Goal: Task Accomplishment & Management: Use online tool/utility

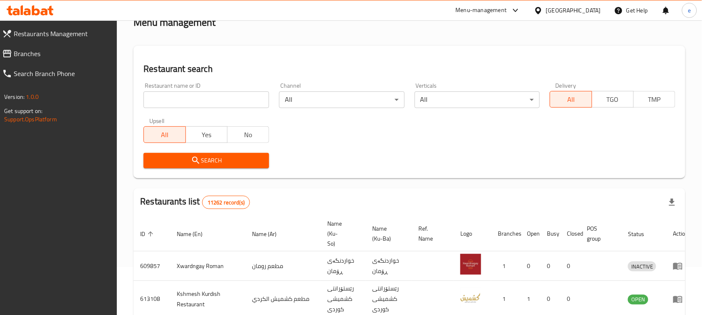
scroll to position [11, 0]
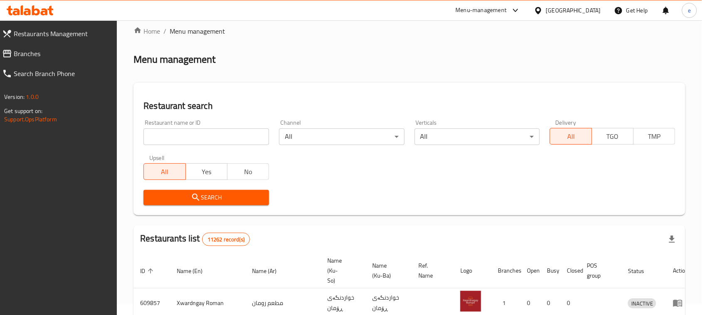
click at [191, 140] on input "search" at bounding box center [206, 136] width 126 height 17
paste input "670716"
type input "670716"
click at [230, 199] on span "Search" at bounding box center [206, 197] width 112 height 10
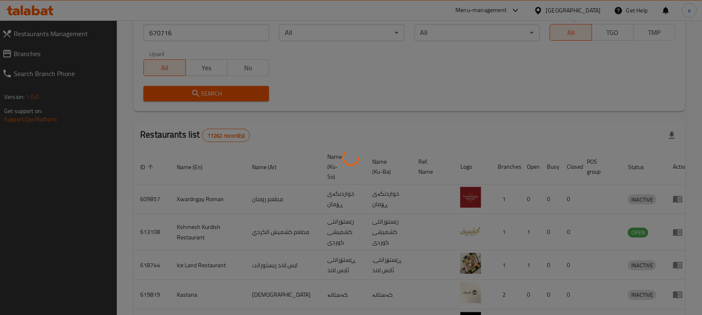
scroll to position [49, 0]
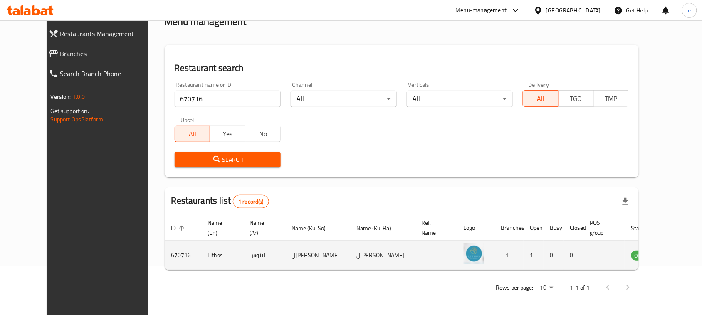
click at [675, 258] on icon "enhanced table" at bounding box center [680, 255] width 10 height 10
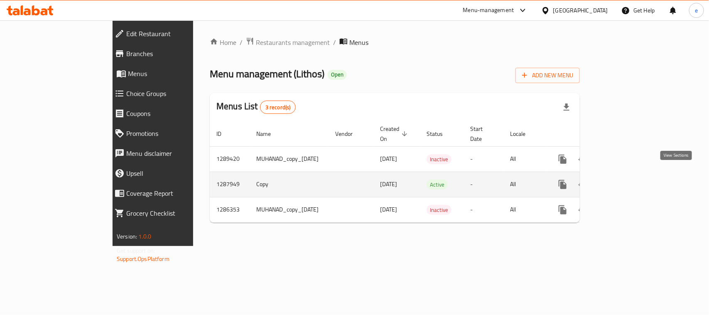
click at [627, 181] on icon "enhanced table" at bounding box center [622, 184] width 7 height 7
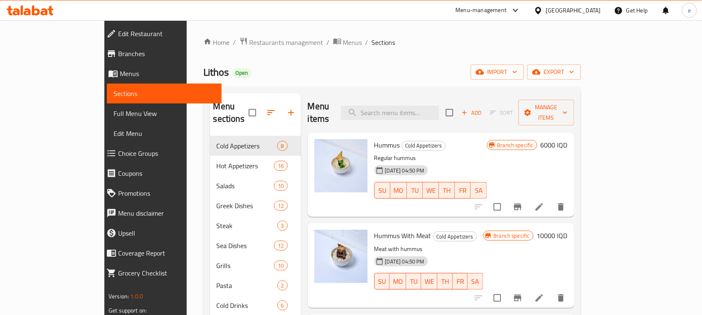
click at [113, 113] on span "Full Menu View" at bounding box center [163, 113] width 101 height 10
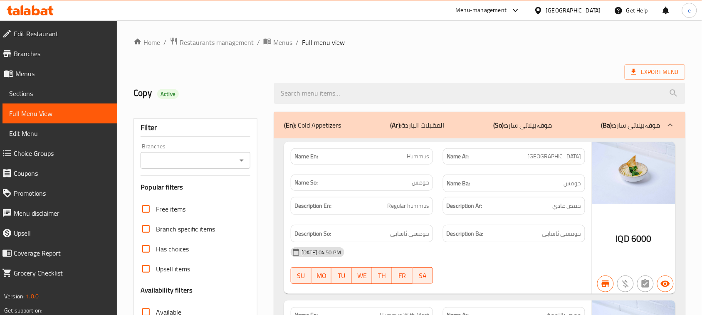
click at [241, 158] on icon "Open" at bounding box center [241, 160] width 10 height 10
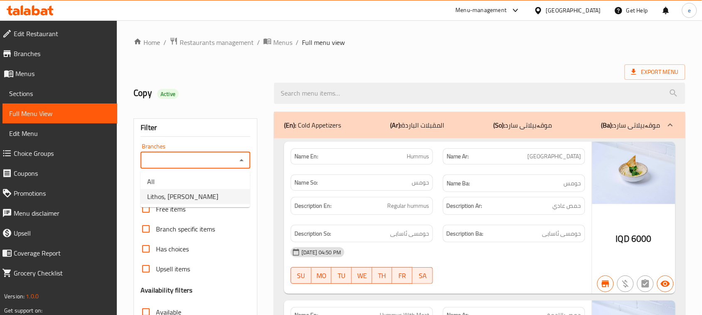
click at [217, 196] on li "Lithos, [PERSON_NAME]" at bounding box center [194, 196] width 109 height 15
type input "Lithos, [PERSON_NAME]"
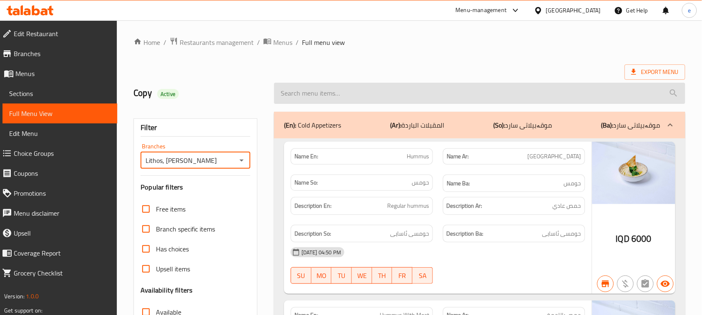
click at [325, 101] on input "search" at bounding box center [479, 93] width 411 height 21
paste input "chicken liver"
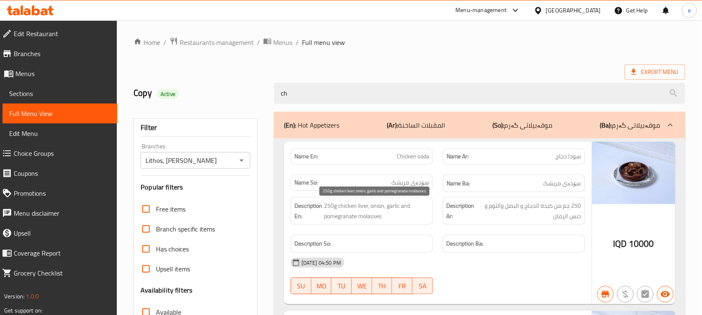
type input "c"
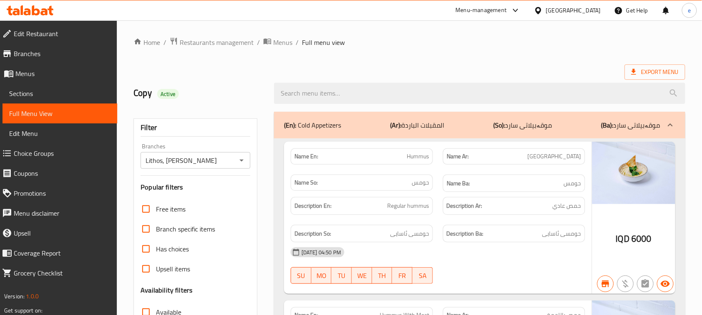
scroll to position [2022, 0]
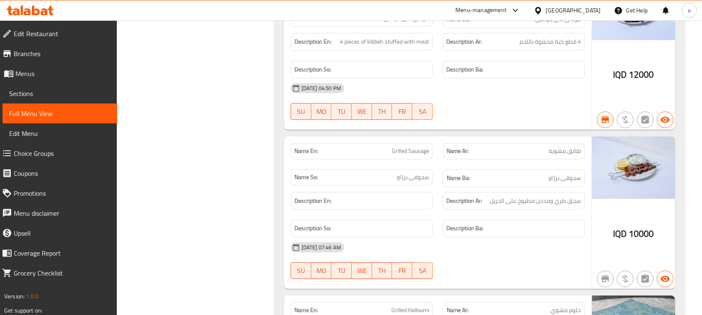
scroll to position [1852, 0]
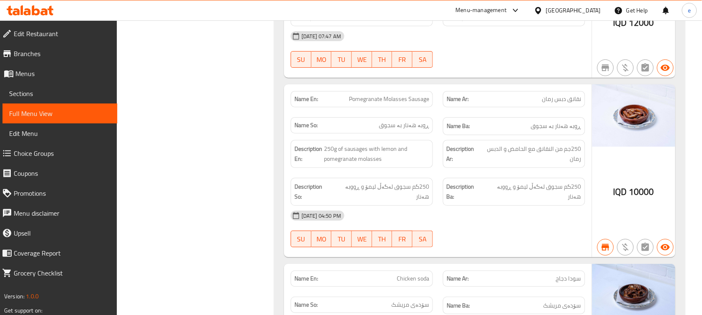
copy span "Sausage"
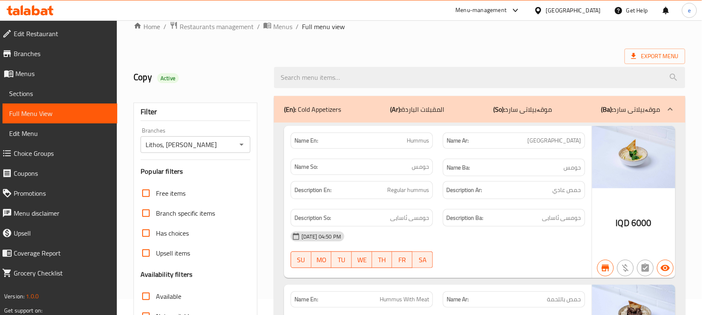
scroll to position [0, 0]
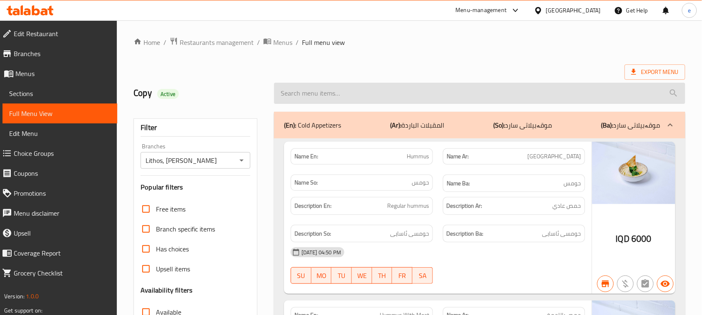
click at [322, 95] on input "search" at bounding box center [479, 93] width 411 height 21
paste input "Sausage"
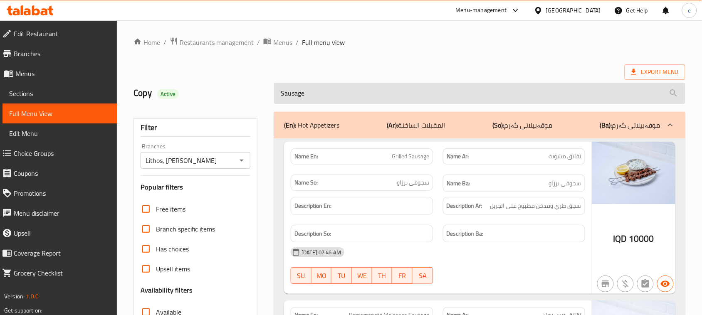
click at [292, 98] on input "Sausage" at bounding box center [479, 93] width 411 height 21
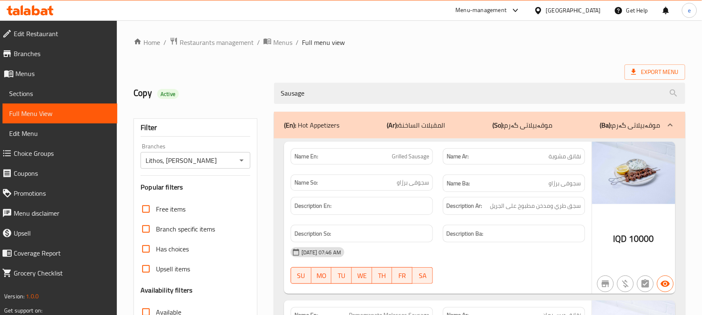
paste input "Hot Dog"
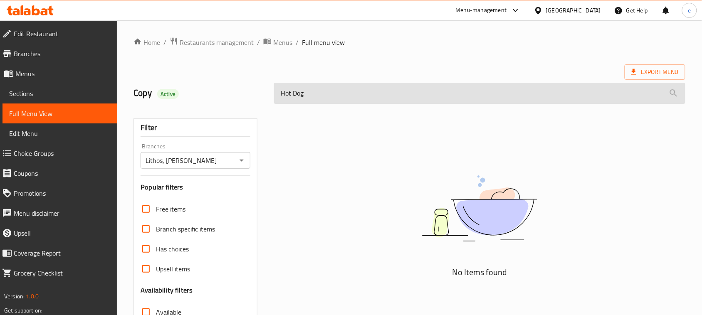
click at [279, 96] on input "Hot Dog" at bounding box center [479, 93] width 411 height 21
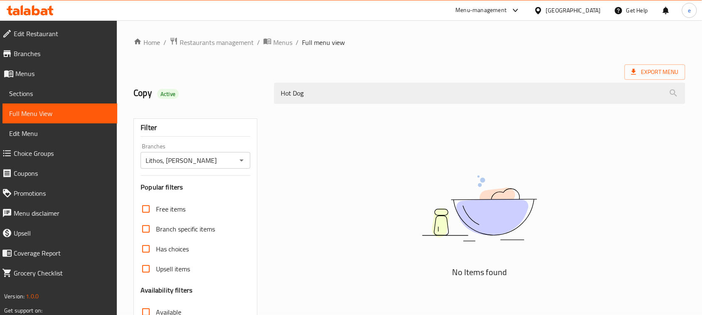
type input "Dog"
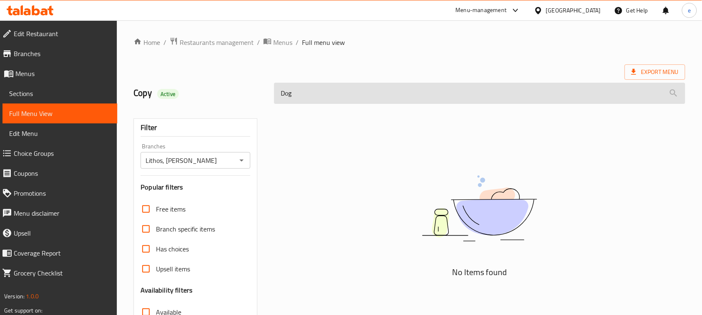
click at [290, 96] on input "Dog" at bounding box center [479, 93] width 411 height 21
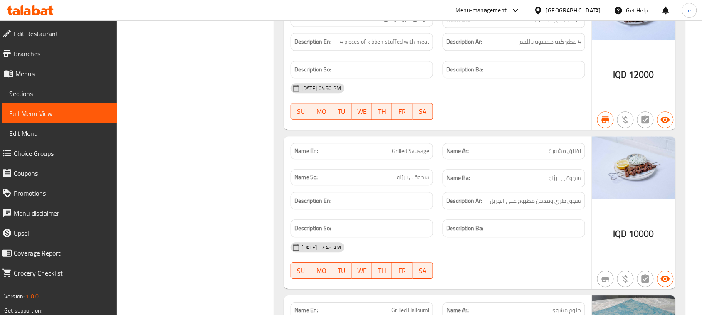
scroll to position [1852, 0]
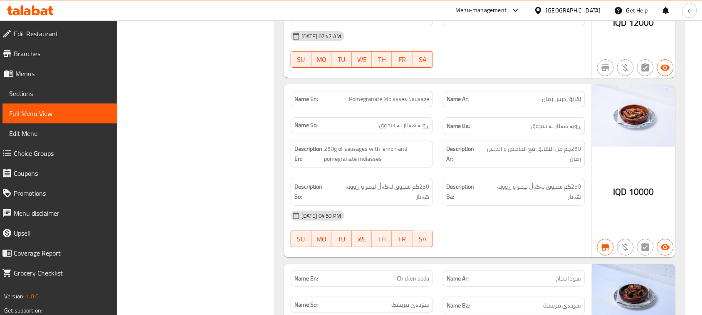
copy span "نقانق دبس رمان"
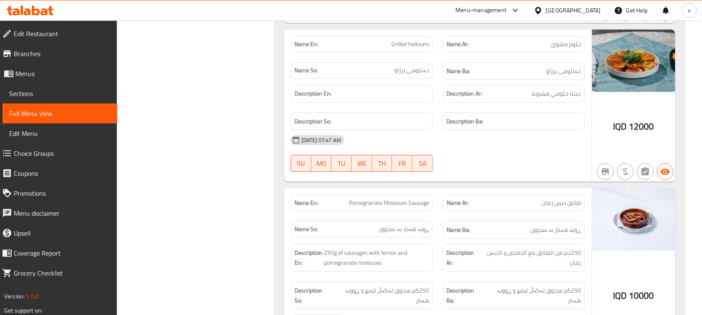
scroll to position [1482, 0]
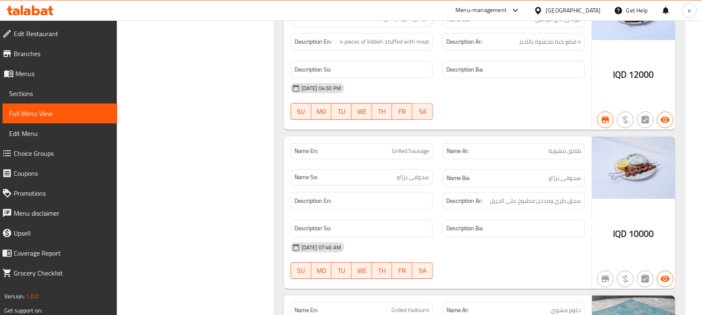
copy span "نقانق مشوية"
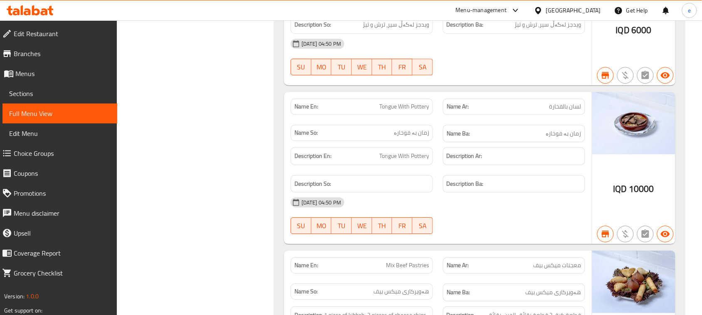
scroll to position [11489, 0]
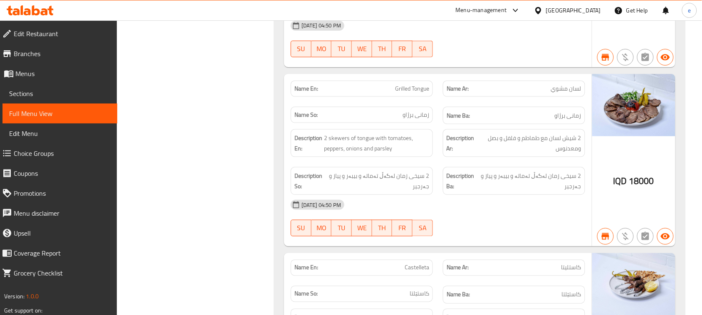
copy span "Grilled Tongue"
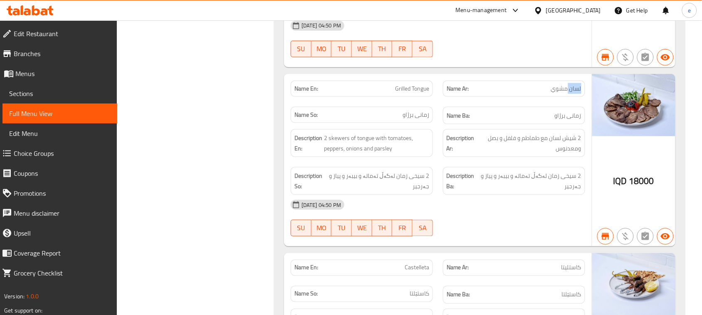
copy span "لسان مشوي"
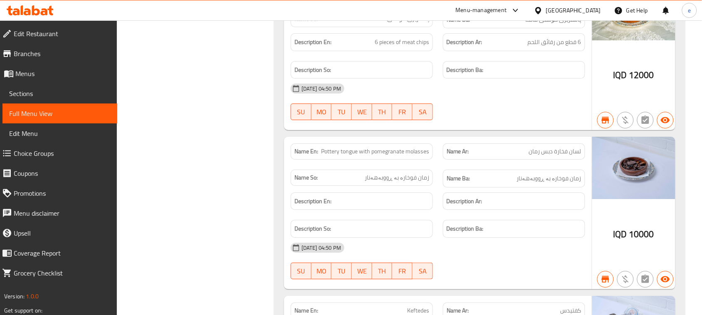
click at [559, 156] on span "لسان فخارة دبس رمان" at bounding box center [555, 151] width 52 height 9
copy span "لسان فخارة دبس رمان"
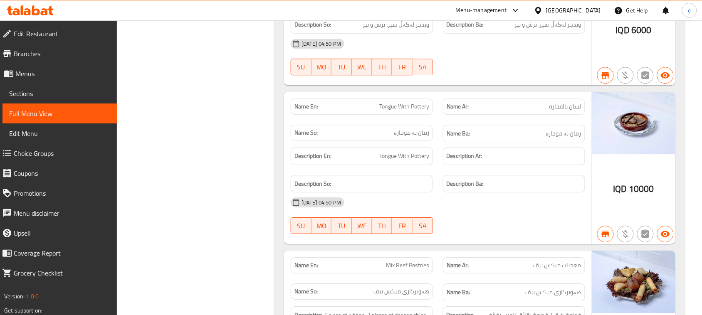
copy span "لسان بالفخارة"
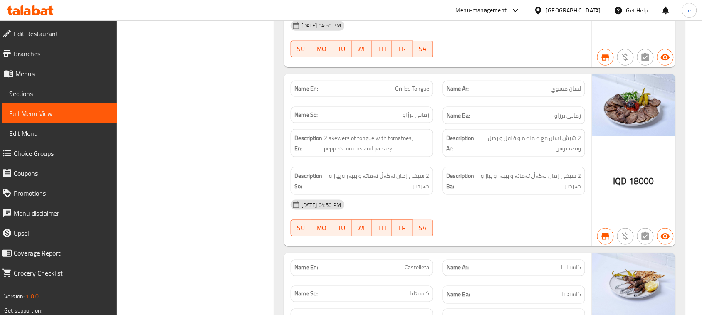
copy span "لسان"
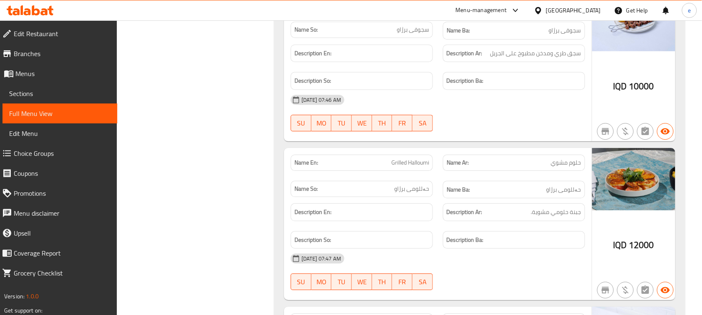
scroll to position [0, 0]
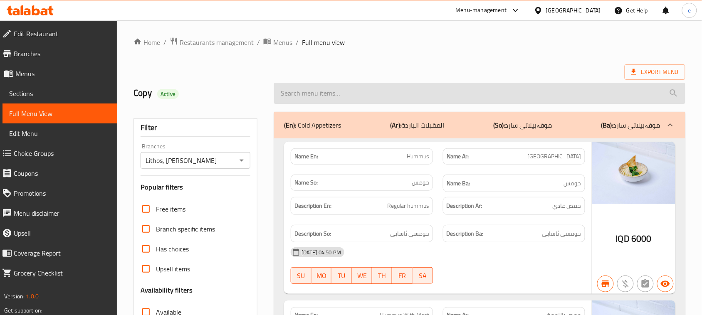
click at [318, 100] on input "search" at bounding box center [479, 93] width 411 height 21
paste input "tongue"
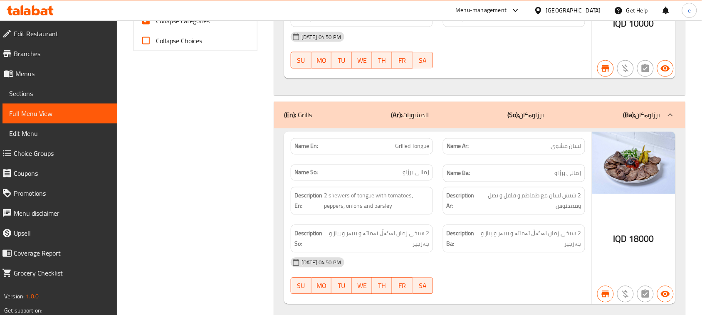
scroll to position [399, 0]
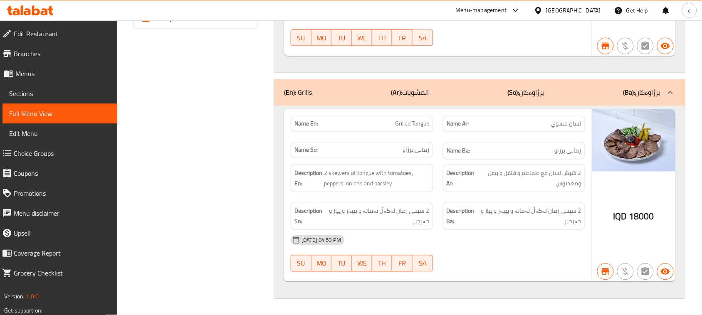
copy span "Grilled Tongue"
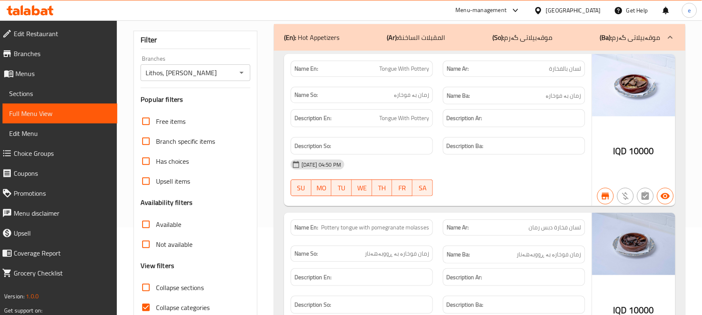
scroll to position [192, 0]
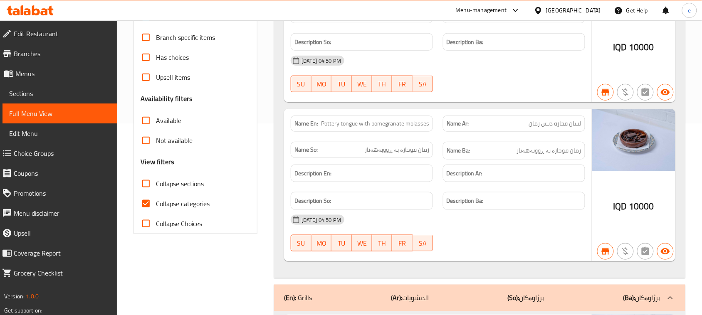
click at [392, 126] on span "Pottery tongue with pomegranate molasses" at bounding box center [375, 123] width 108 height 9
copy span "Pottery tongue with pomegranate molasses"
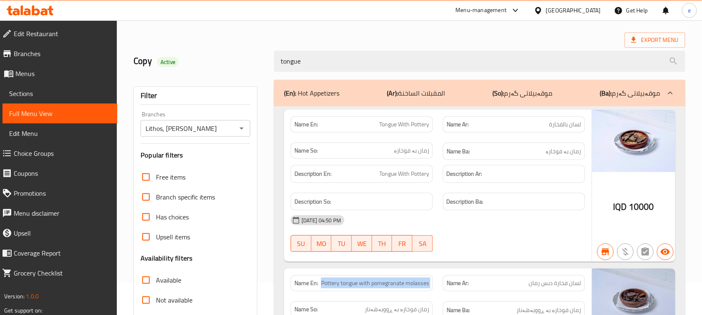
scroll to position [0, 0]
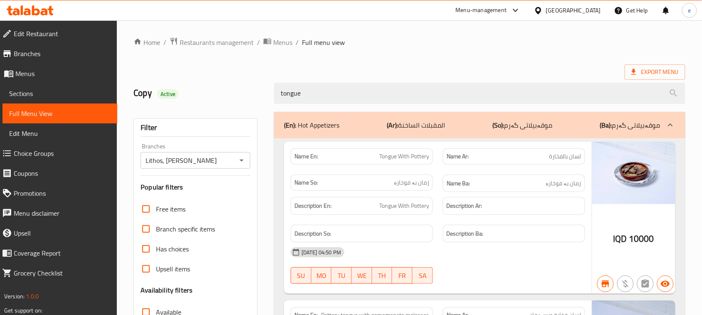
drag, startPoint x: 317, startPoint y: 96, endPoint x: 240, endPoint y: 100, distance: 77.4
click at [240, 100] on div "Copy Active tongue" at bounding box center [408, 93] width 561 height 37
paste input "keftedes"
type input "keftedes"
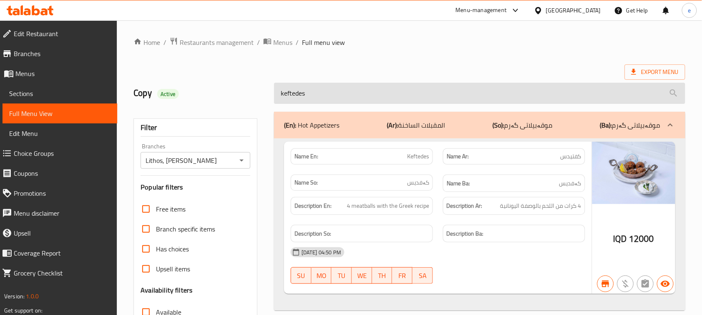
click at [304, 98] on input "keftedes" at bounding box center [479, 93] width 411 height 21
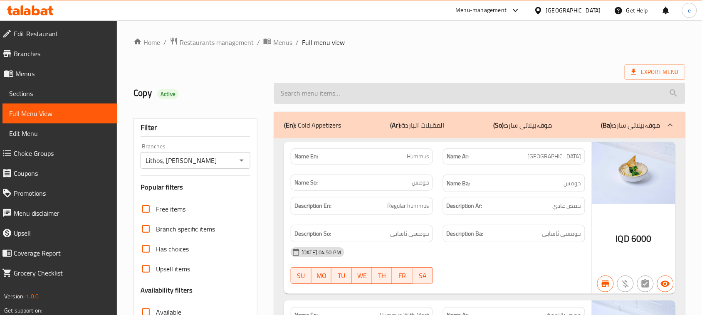
scroll to position [3759, 0]
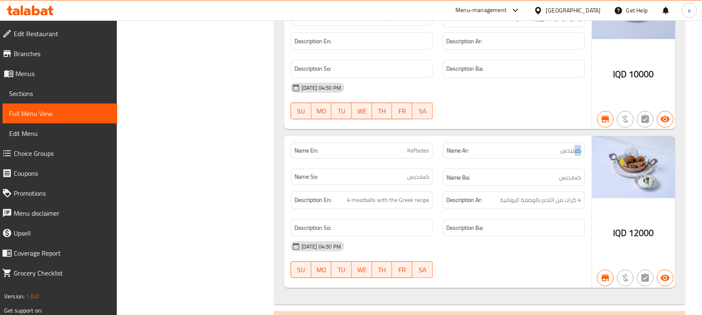
click at [425, 155] on span "Keftedes" at bounding box center [418, 150] width 22 height 9
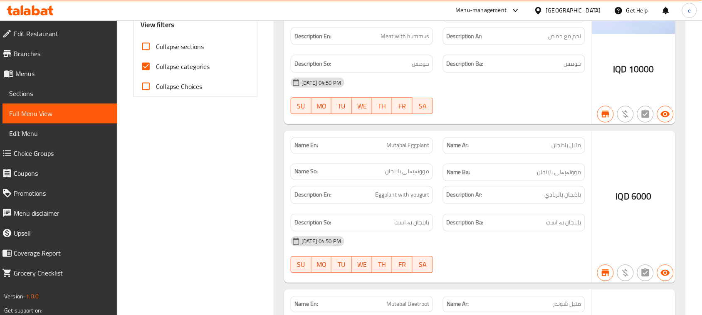
scroll to position [0, 0]
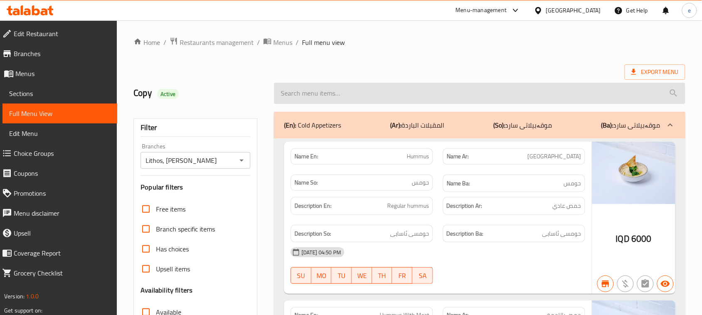
click at [377, 102] on input "search" at bounding box center [479, 93] width 411 height 21
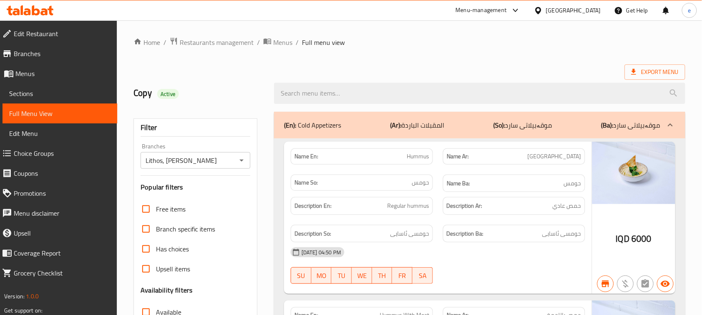
paste input "Keftedes"
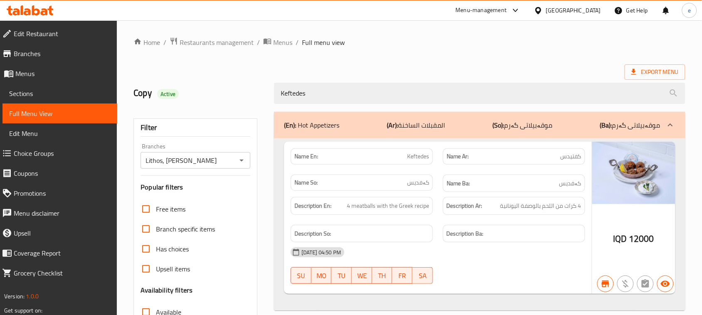
click at [424, 159] on span "Keftedes" at bounding box center [418, 156] width 22 height 9
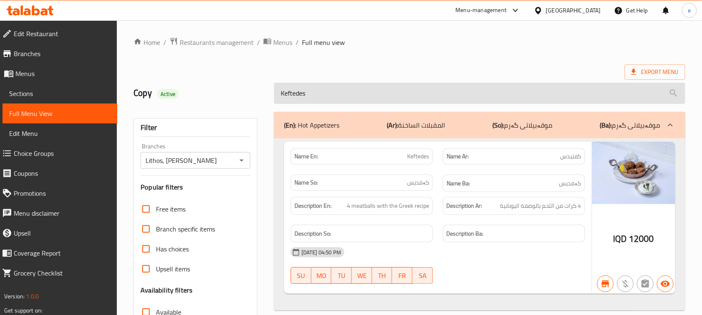
click at [298, 92] on input "Keftedes" at bounding box center [479, 93] width 411 height 21
paste input "tabbouleh"
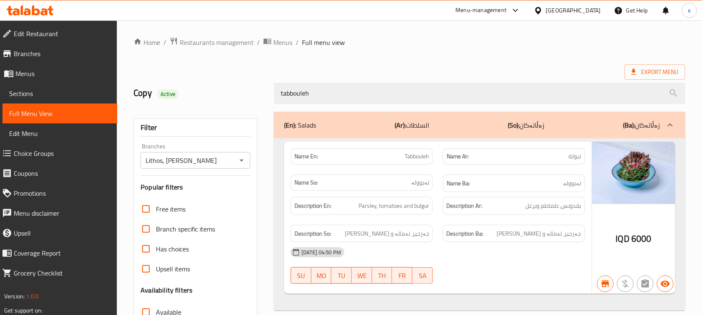
click at [418, 157] on span "Tabbouleh" at bounding box center [416, 156] width 25 height 9
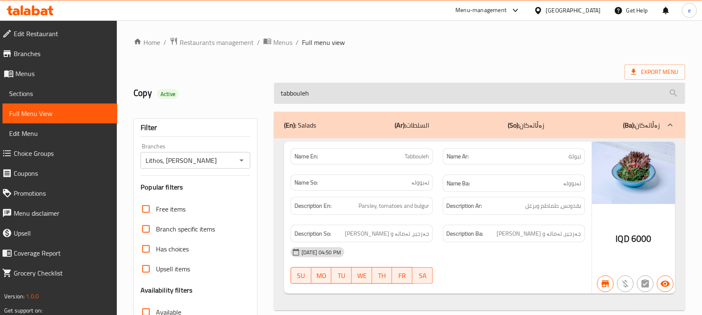
click at [304, 100] on input "tabbouleh" at bounding box center [479, 93] width 411 height 21
paste input "Caesar salad"
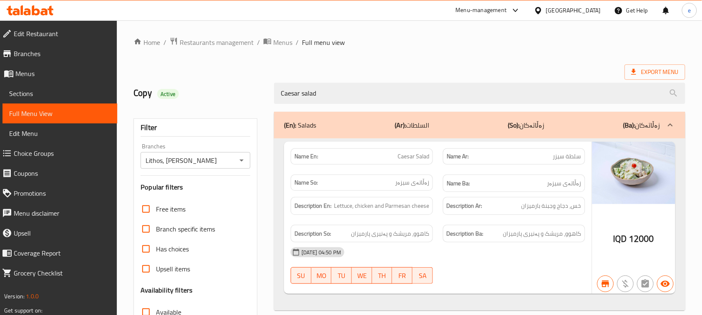
click at [416, 156] on span "Caesar Salad" at bounding box center [413, 156] width 32 height 9
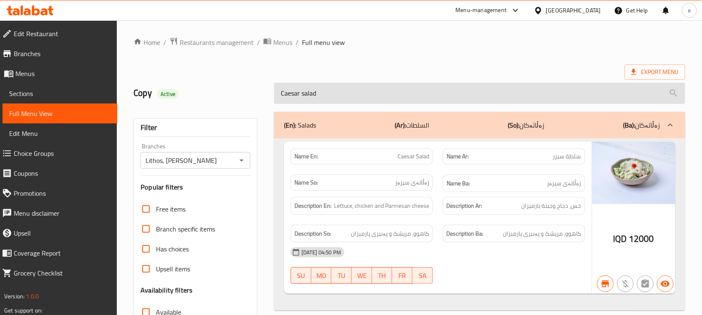
click at [338, 87] on input "Caesar salad" at bounding box center [479, 93] width 411 height 21
paste input "greek"
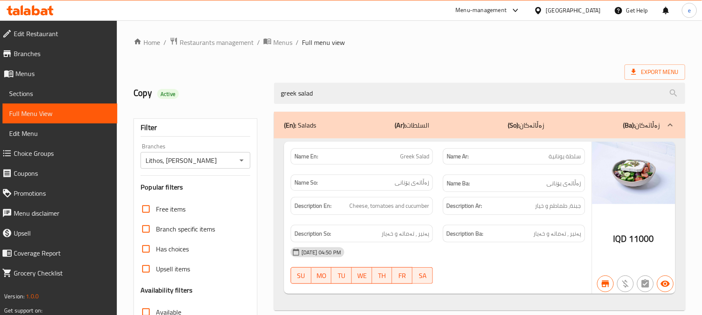
click at [420, 154] on span "Greek Salad" at bounding box center [414, 156] width 29 height 9
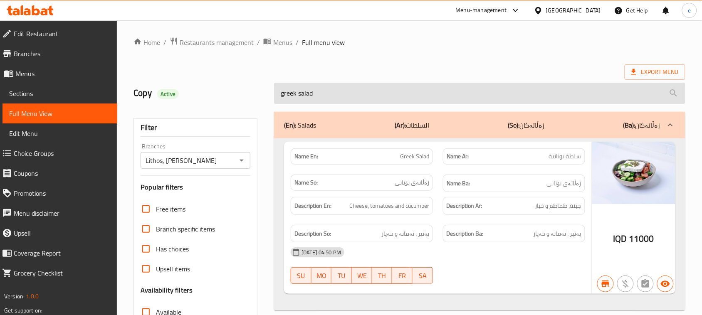
click at [302, 88] on input "greek salad" at bounding box center [479, 93] width 411 height 21
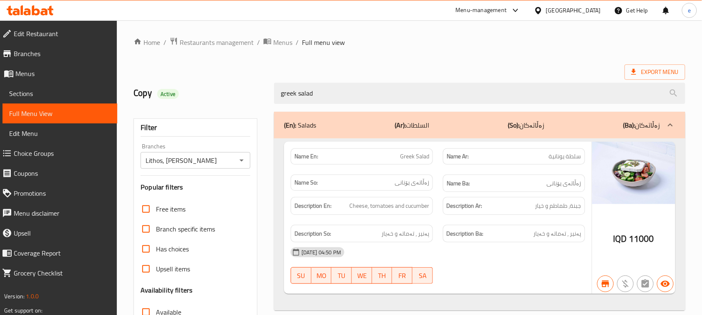
paste input "Jampo shrimp 1kg"
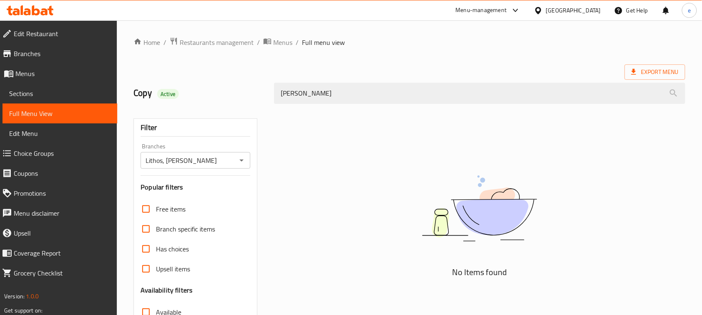
type input "J"
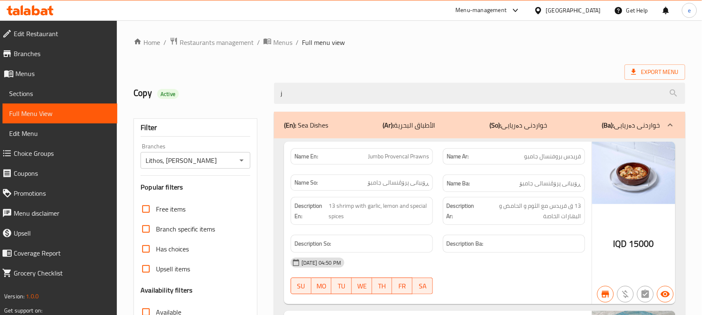
click at [377, 156] on span "Jumbo Provencal Prawns" at bounding box center [398, 156] width 61 height 9
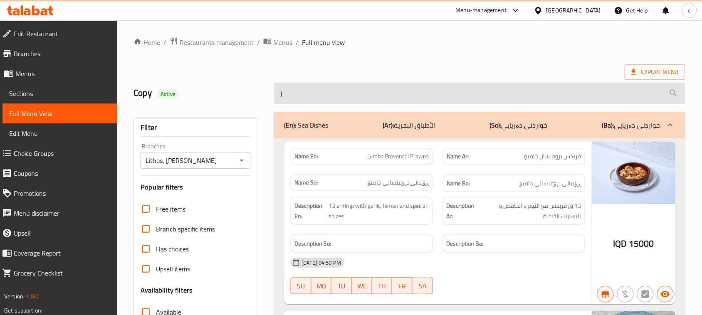
click at [296, 96] on input "j" at bounding box center [479, 93] width 411 height 21
paste input "Jumbo"
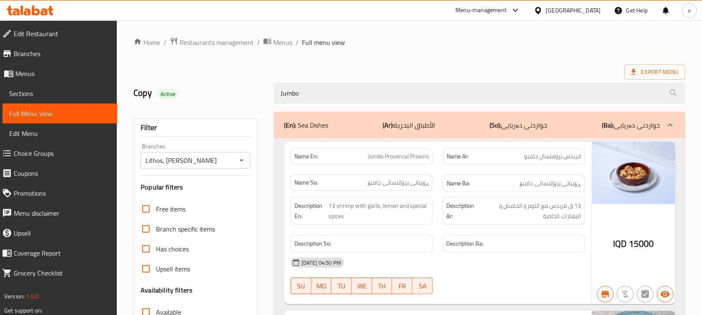
type input "Jumbo"
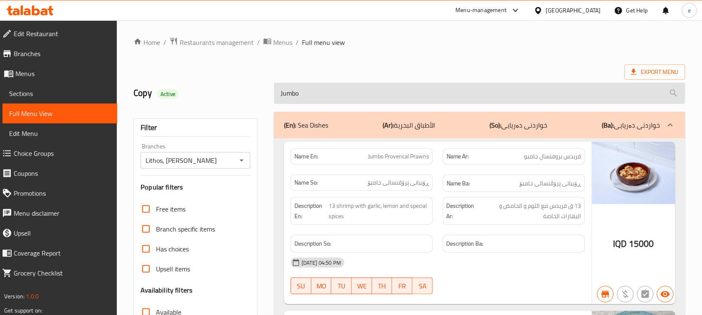
click at [321, 91] on input "Jumbo" at bounding box center [479, 93] width 411 height 21
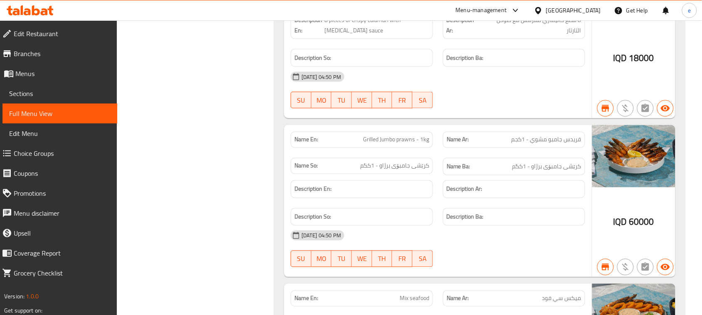
scroll to position [8491, 0]
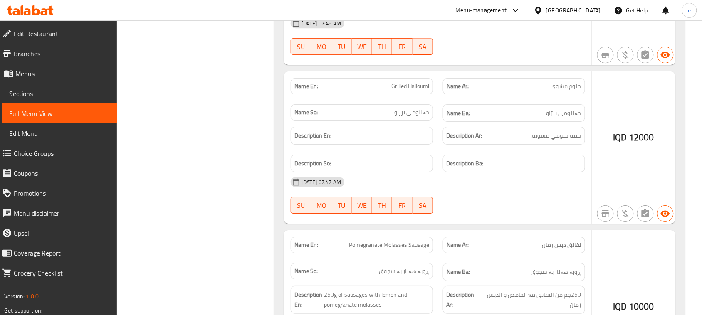
scroll to position [0, 0]
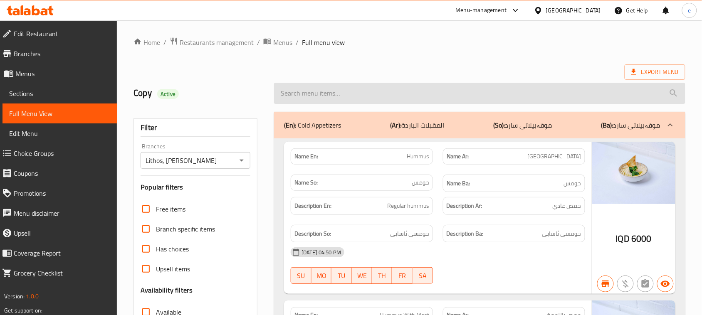
click at [325, 94] on input "search" at bounding box center [479, 93] width 411 height 21
paste input "mixed sea food"
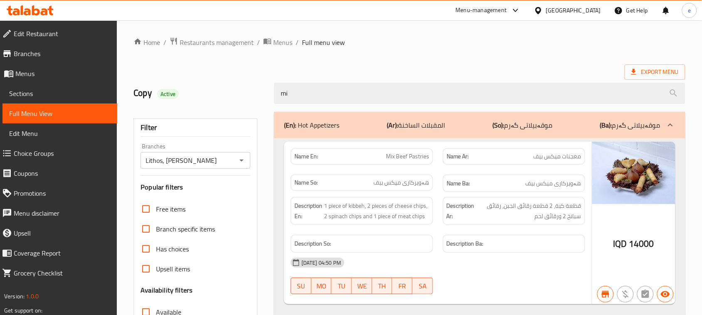
type input "m"
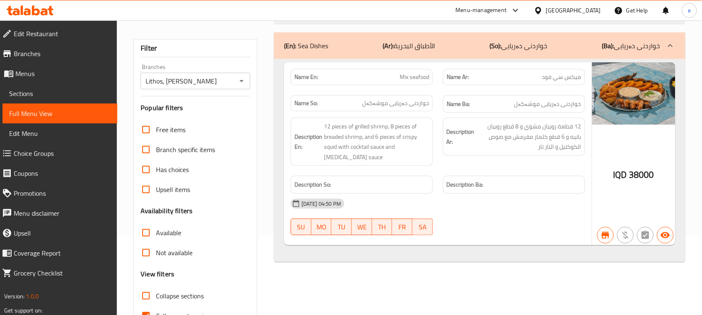
scroll to position [104, 0]
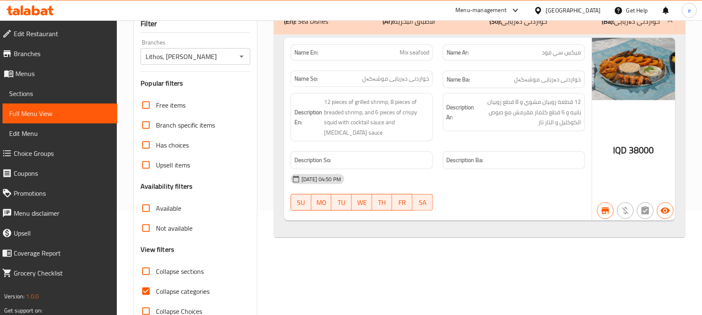
click at [424, 49] on span "Mix seafood" at bounding box center [414, 52] width 30 height 9
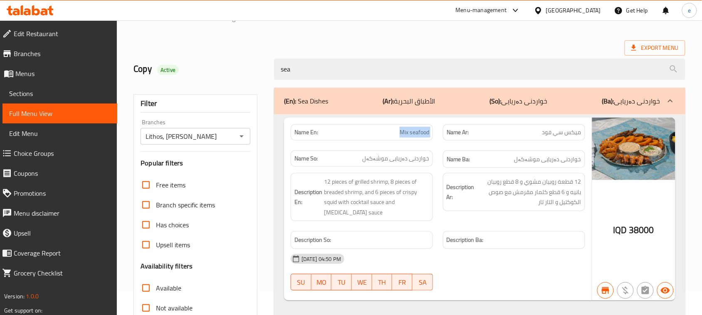
scroll to position [0, 0]
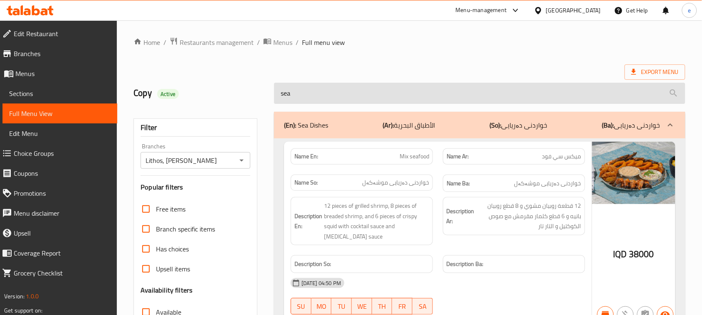
click at [302, 100] on input "sea" at bounding box center [479, 93] width 411 height 21
paste input "Meat tik"
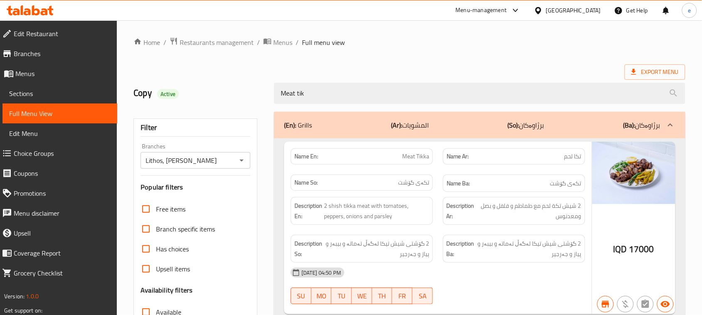
type input "Meat tik"
click at [416, 157] on span "Meat Tikka" at bounding box center [415, 156] width 27 height 9
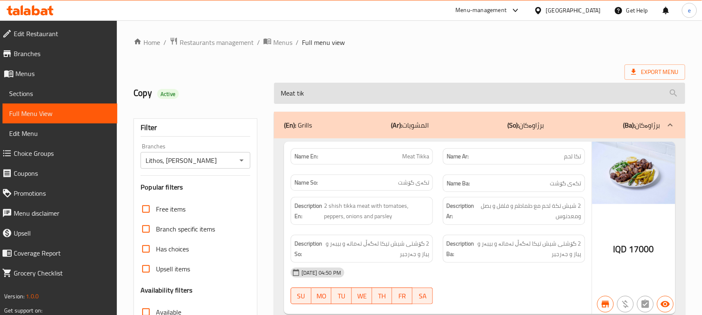
click at [298, 92] on input "Meat tik" at bounding box center [479, 93] width 411 height 21
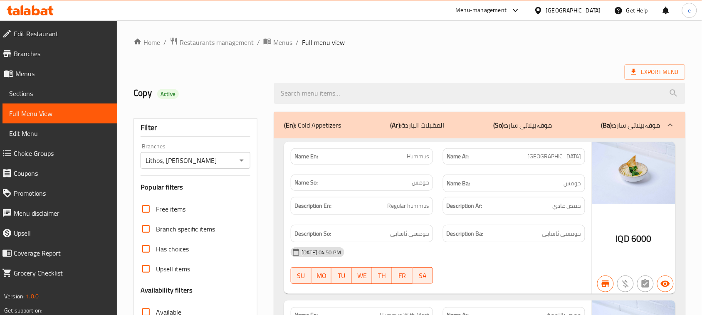
scroll to position [2022, 0]
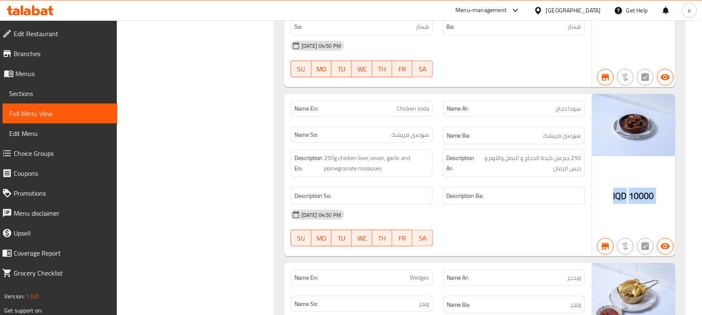
drag, startPoint x: 630, startPoint y: 198, endPoint x: 672, endPoint y: 204, distance: 43.2
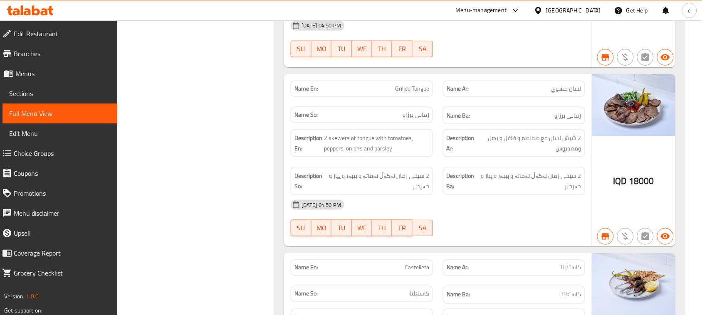
scroll to position [3599, 0]
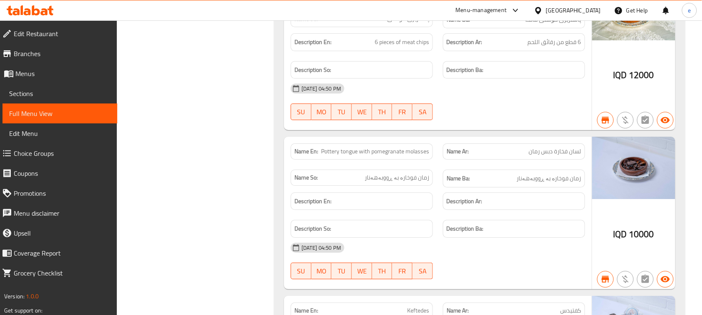
click at [383, 160] on div "Name En: Pottery tongue with pomegranate molasses" at bounding box center [361, 151] width 142 height 16
click at [384, 156] on span "Pottery tongue with pomegranate molasses" at bounding box center [375, 151] width 108 height 9
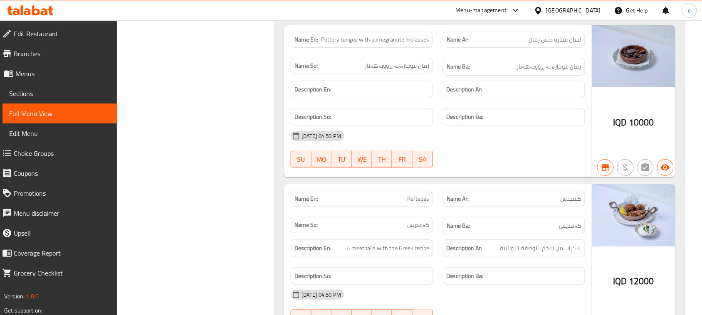
scroll to position [3815, 0]
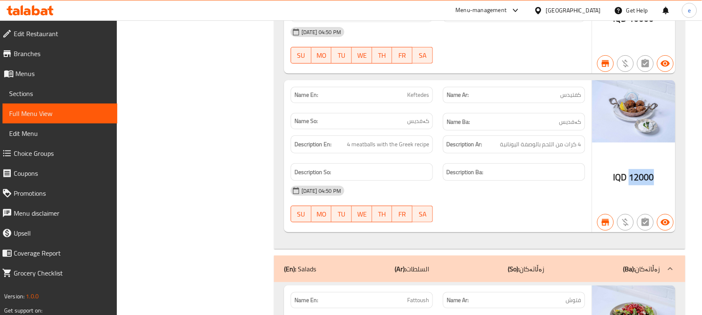
drag, startPoint x: 631, startPoint y: 188, endPoint x: 672, endPoint y: 188, distance: 40.7
click at [672, 188] on div "IQD 12000" at bounding box center [633, 156] width 83 height 153
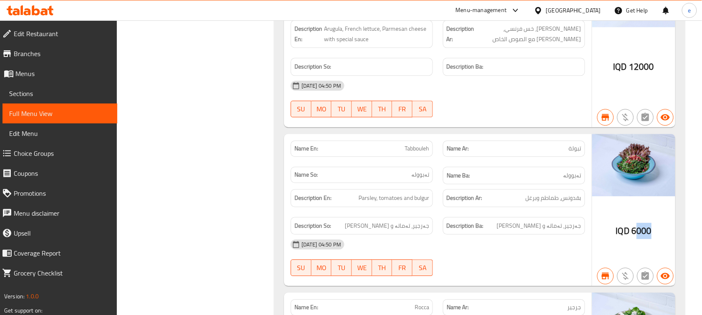
drag, startPoint x: 634, startPoint y: 244, endPoint x: 663, endPoint y: 244, distance: 28.7
drag, startPoint x: 637, startPoint y: 241, endPoint x: 655, endPoint y: 241, distance: 17.5
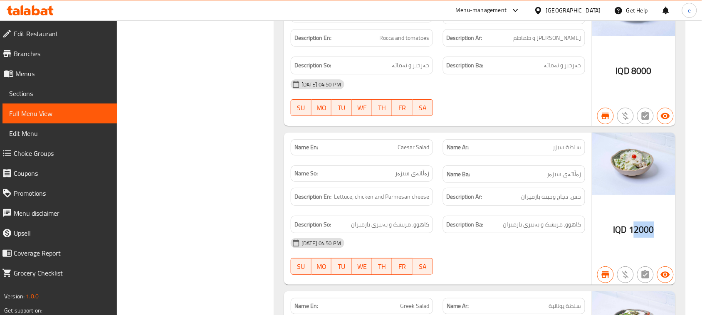
drag, startPoint x: 633, startPoint y: 242, endPoint x: 655, endPoint y: 241, distance: 22.9
drag, startPoint x: 630, startPoint y: 242, endPoint x: 672, endPoint y: 244, distance: 42.5
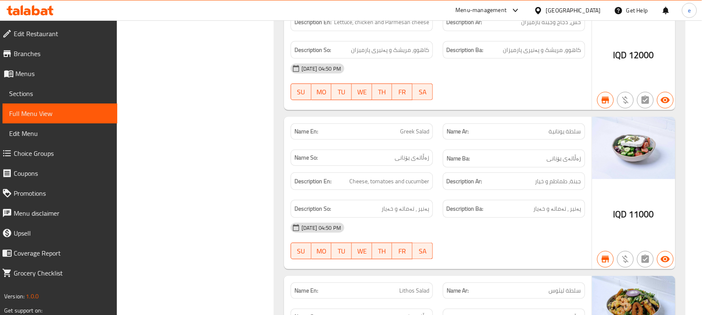
scroll to position [4830, 0]
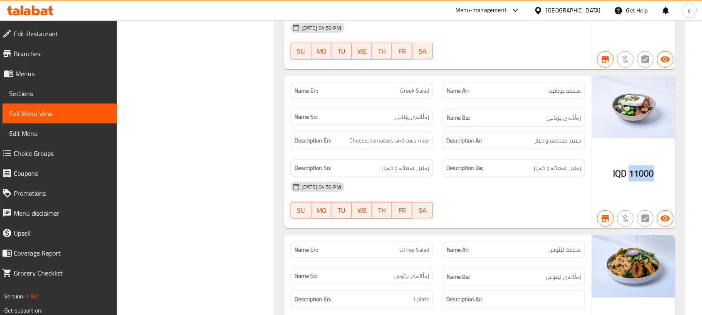
drag, startPoint x: 629, startPoint y: 186, endPoint x: 665, endPoint y: 187, distance: 36.6
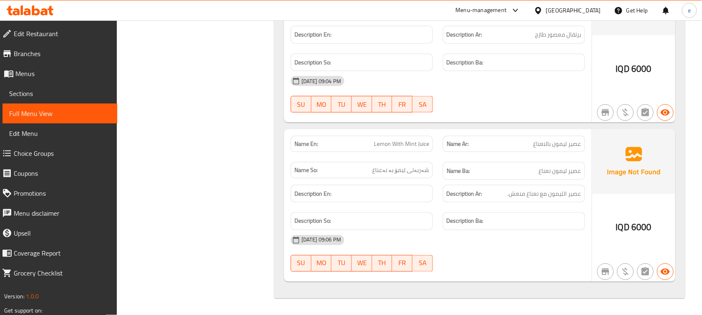
scroll to position [8441, 0]
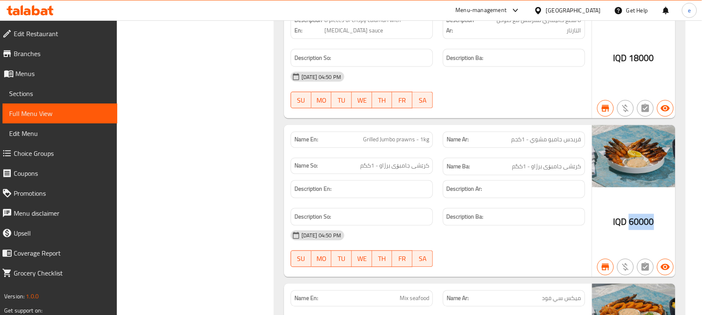
drag, startPoint x: 630, startPoint y: 240, endPoint x: 670, endPoint y: 242, distance: 40.4
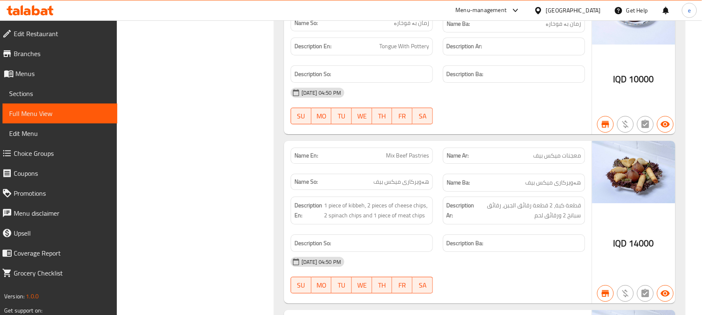
scroll to position [8940, 0]
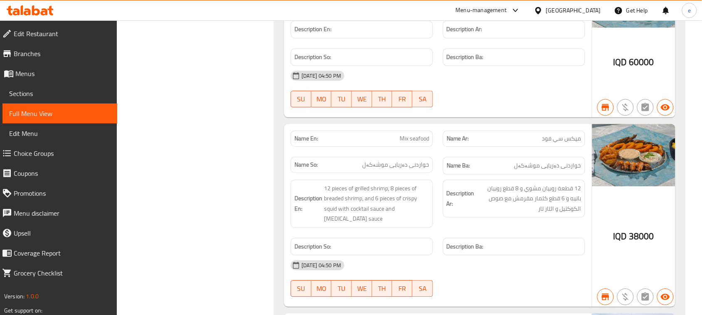
scroll to position [10336, 0]
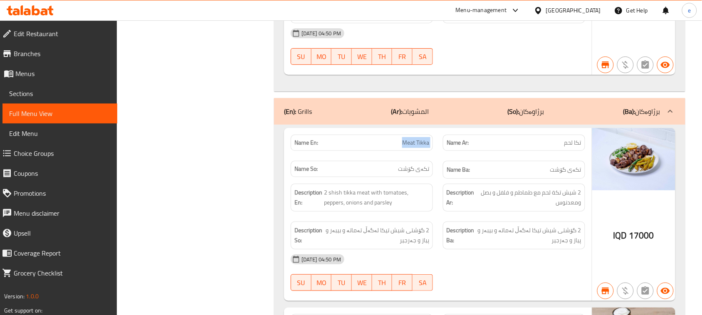
scroll to position [10232, 0]
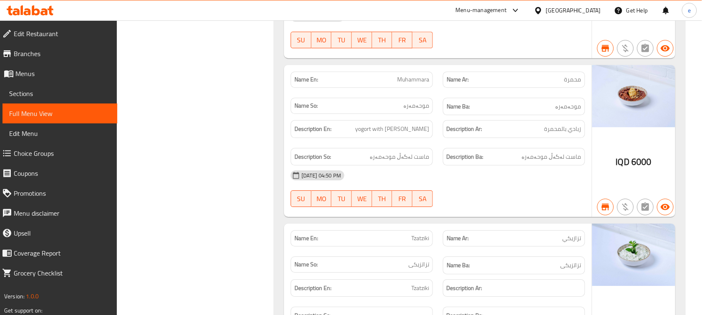
scroll to position [0, 0]
